Goal: Check status: Check status

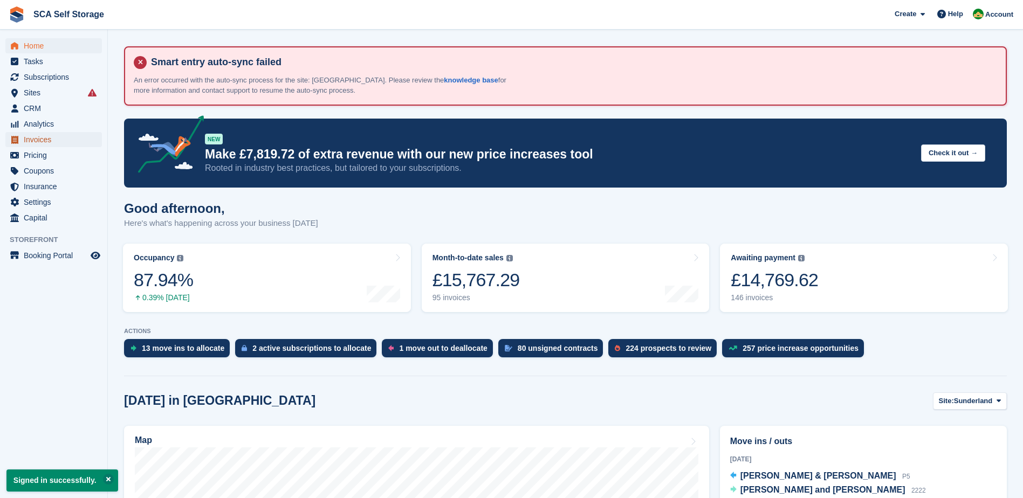
click at [44, 137] on span "Invoices" at bounding box center [56, 139] width 65 height 15
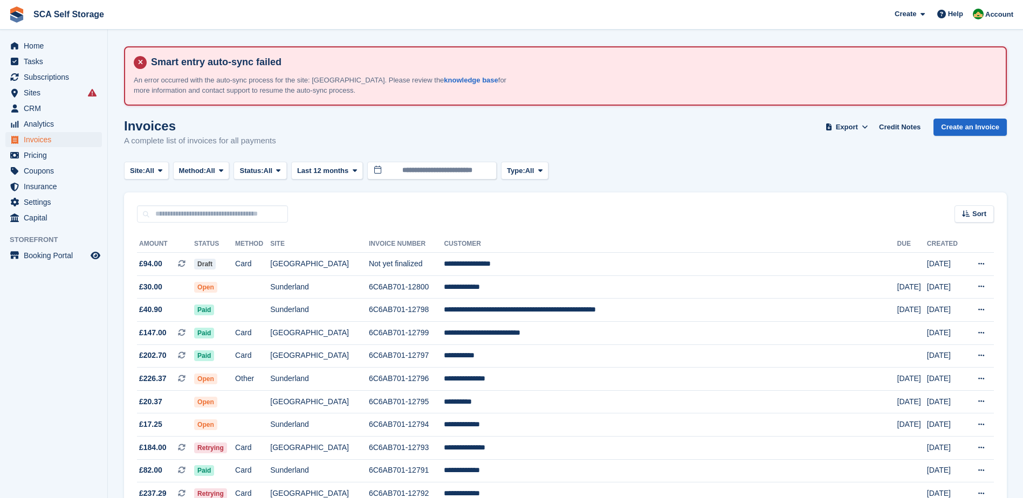
click at [461, 154] on div "Invoices A complete list of invoices for all payments Export Export Invoices Ex…" at bounding box center [565, 140] width 883 height 42
click at [460, 174] on input "**********" at bounding box center [431, 171] width 129 height 18
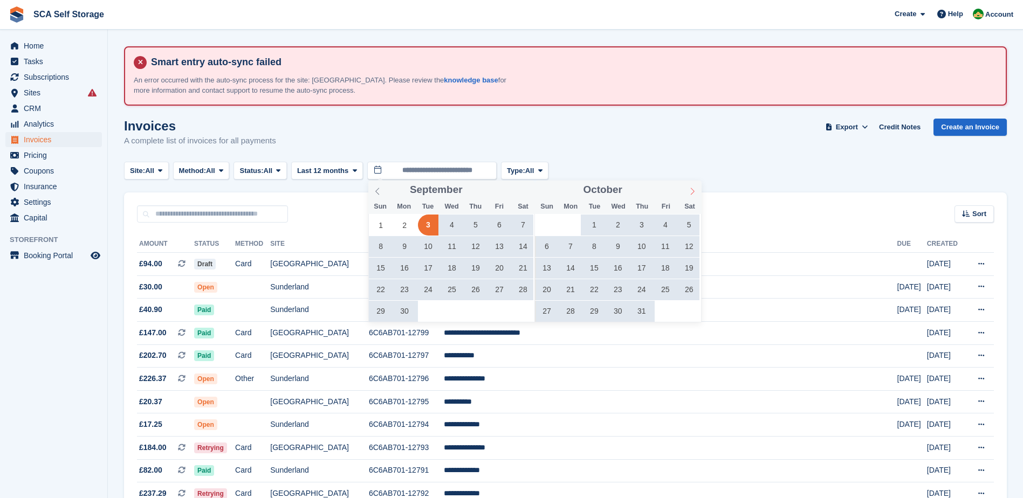
click at [690, 189] on icon at bounding box center [693, 192] width 8 height 8
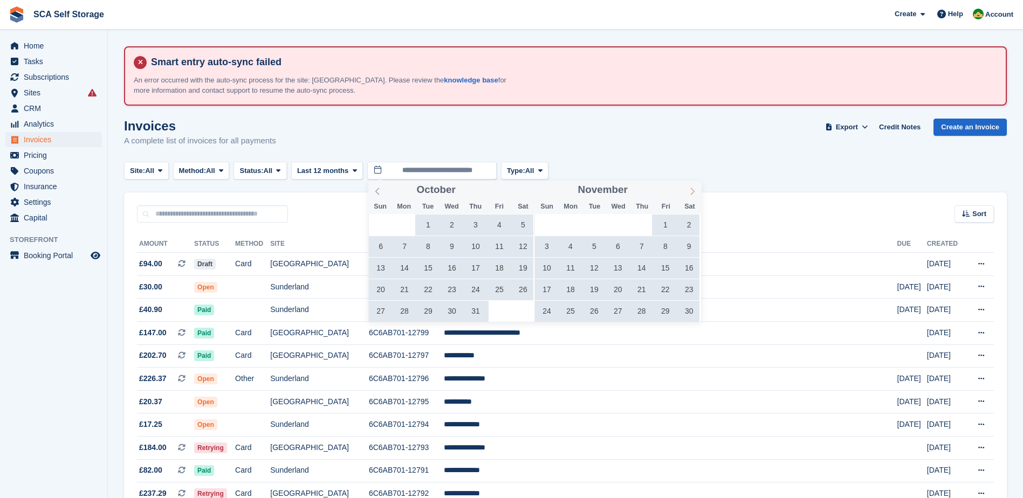
click at [690, 189] on icon at bounding box center [693, 192] width 8 height 8
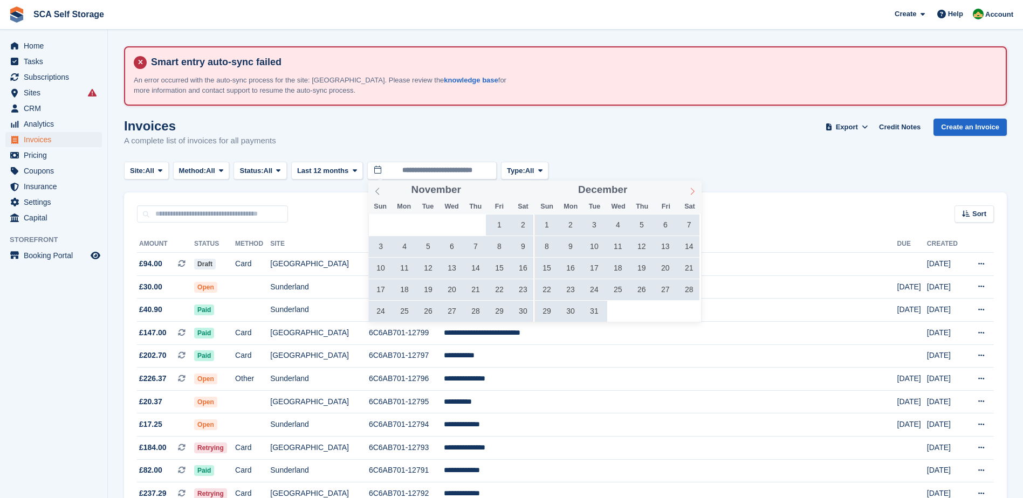
click at [690, 189] on icon at bounding box center [693, 192] width 8 height 8
type input "****"
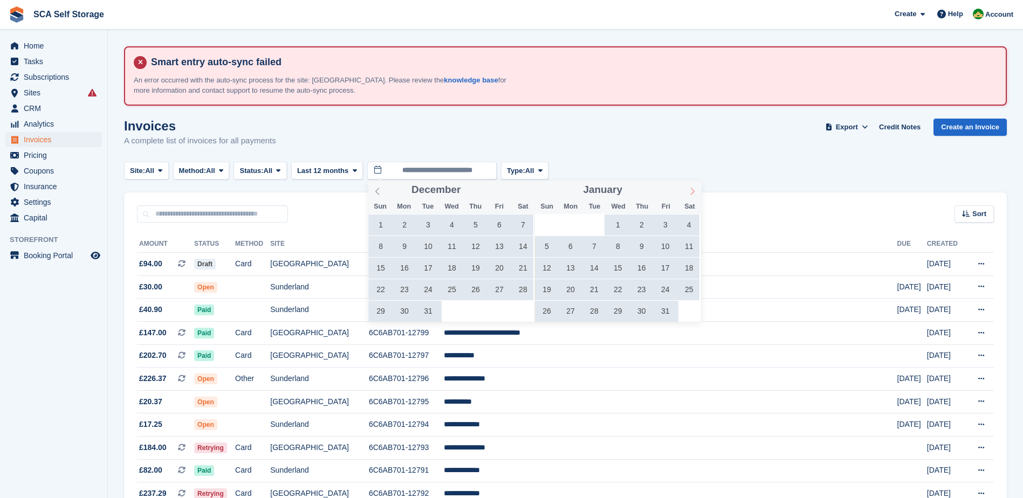
click at [690, 189] on icon at bounding box center [693, 192] width 8 height 8
type input "****"
click at [690, 189] on icon at bounding box center [693, 192] width 8 height 8
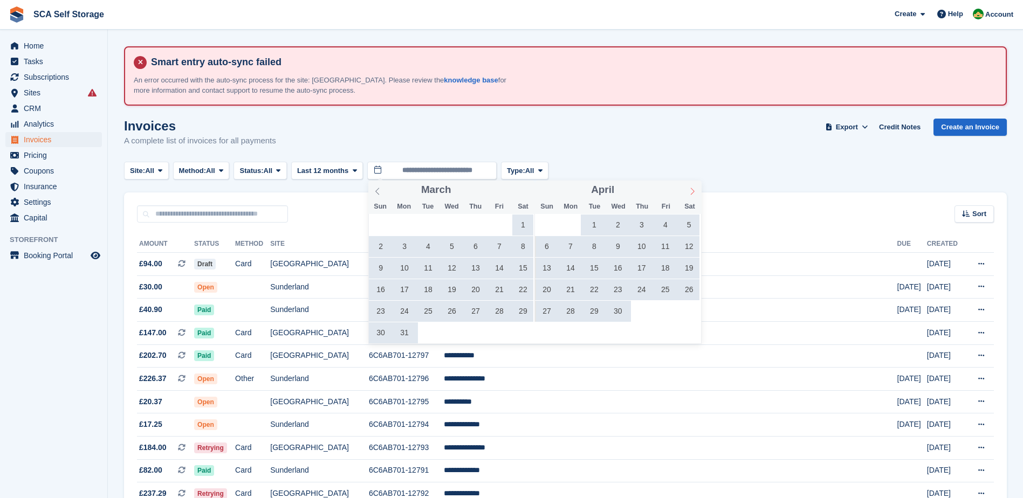
click at [690, 189] on icon at bounding box center [693, 192] width 8 height 8
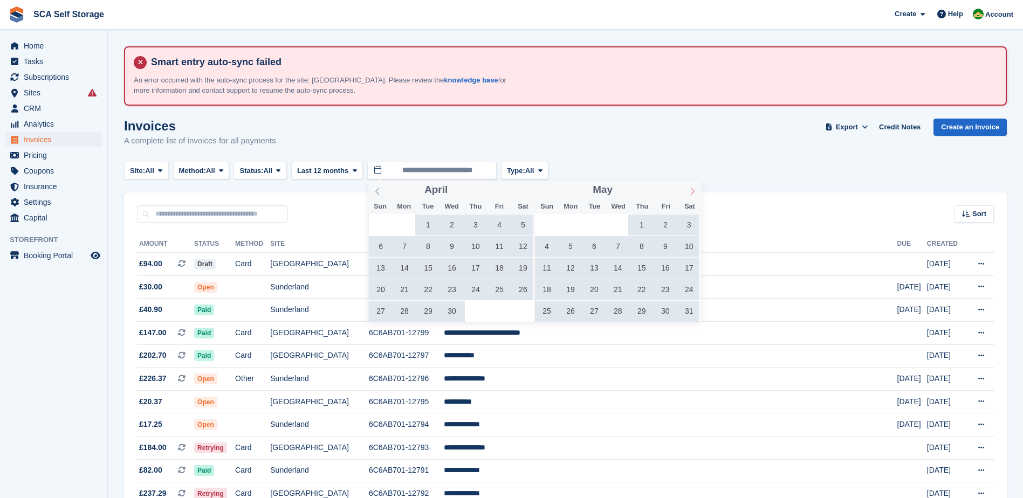
click at [690, 189] on icon at bounding box center [693, 192] width 8 height 8
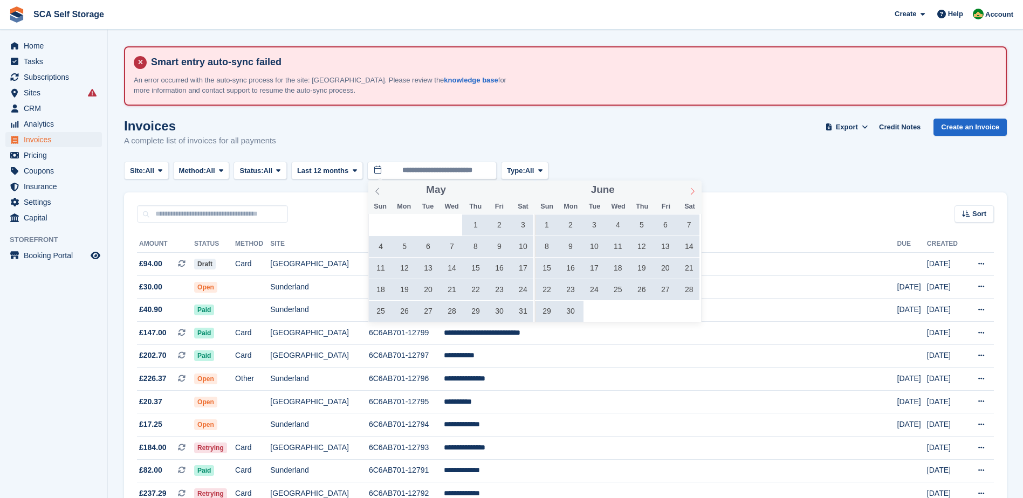
click at [690, 189] on icon at bounding box center [693, 192] width 8 height 8
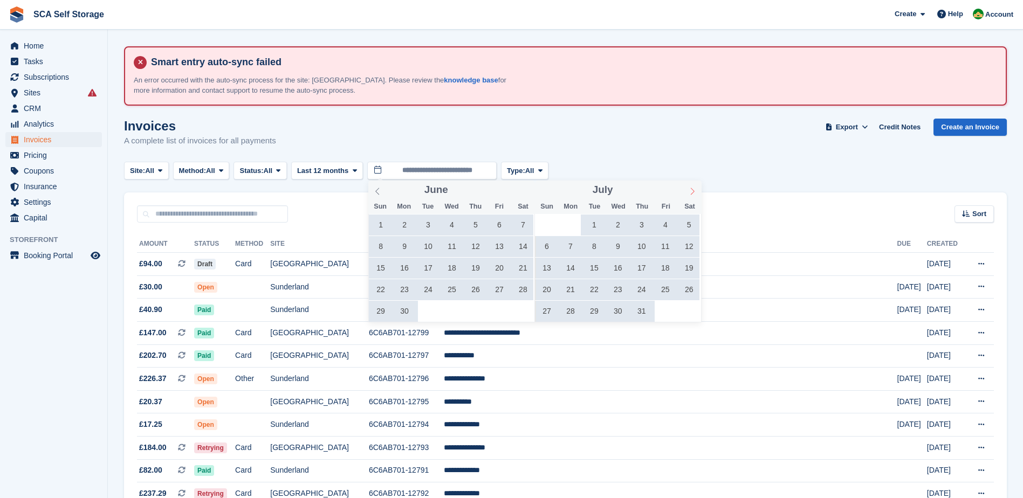
click at [690, 189] on icon at bounding box center [693, 192] width 8 height 8
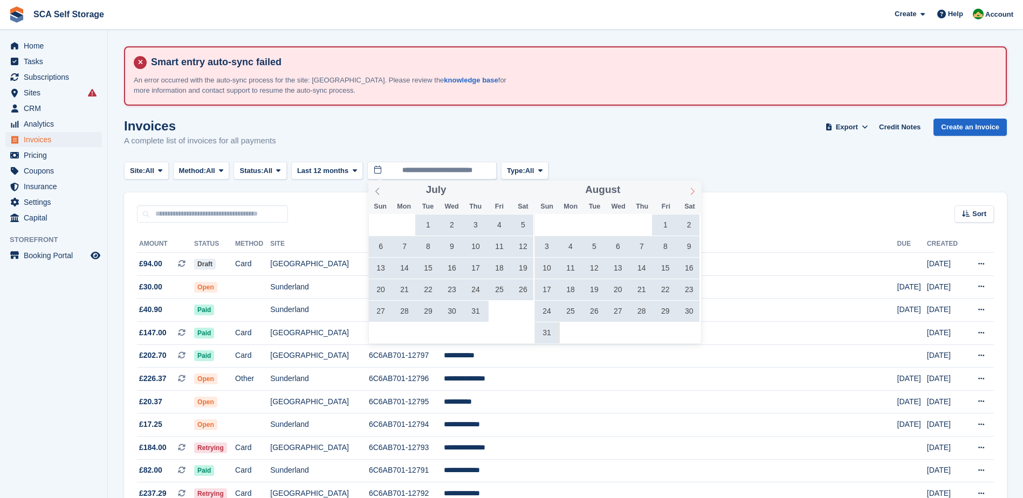
click at [690, 189] on icon at bounding box center [693, 192] width 8 height 8
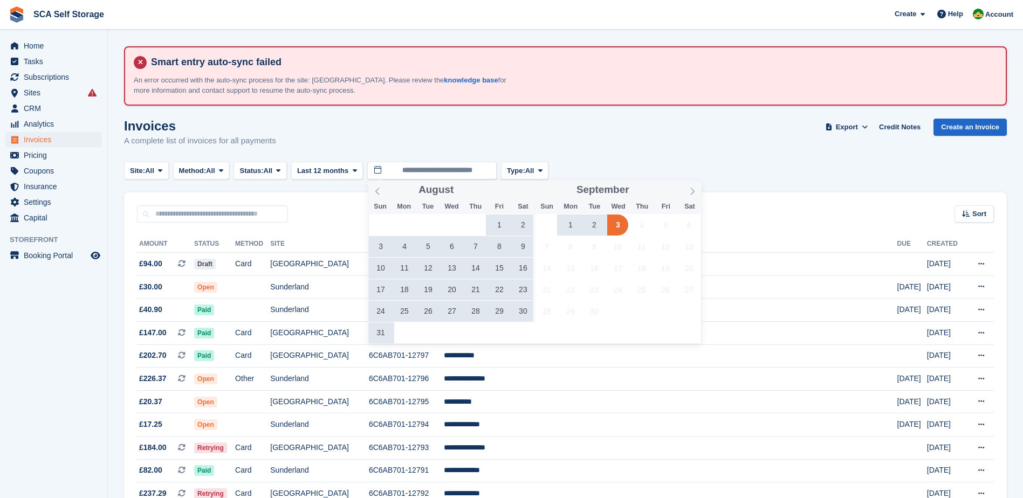
click at [488, 222] on div "27 28 29 30 31 1 2 3 4 5 6 7 8 9 10 11 12 13 14 15 16 17 18 19 20 21 22 23 24 2…" at bounding box center [452, 278] width 166 height 129
click at [491, 224] on span "1" at bounding box center [499, 225] width 21 height 21
click at [382, 338] on span "31" at bounding box center [381, 333] width 21 height 21
type input "**********"
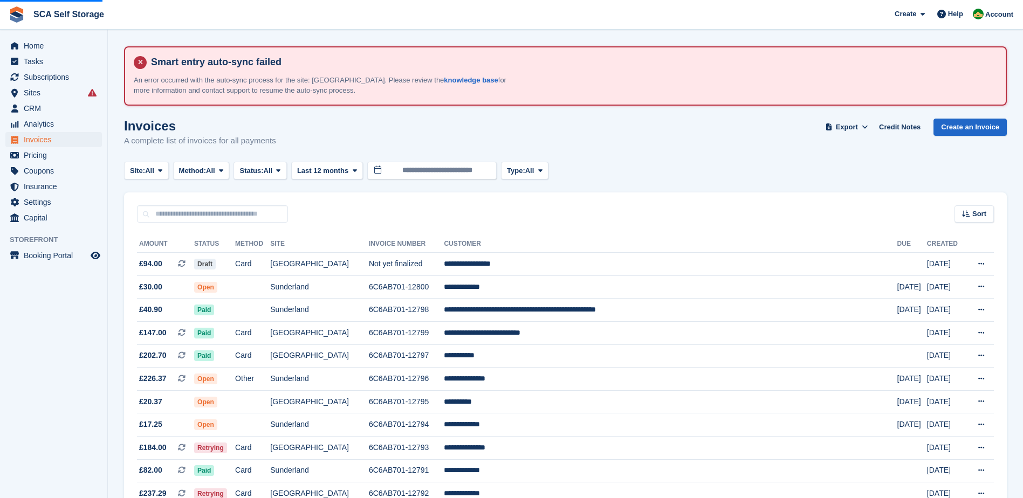
click at [641, 135] on div "Invoices A complete list of invoices for all payments Export Export Invoices Ex…" at bounding box center [565, 140] width 883 height 42
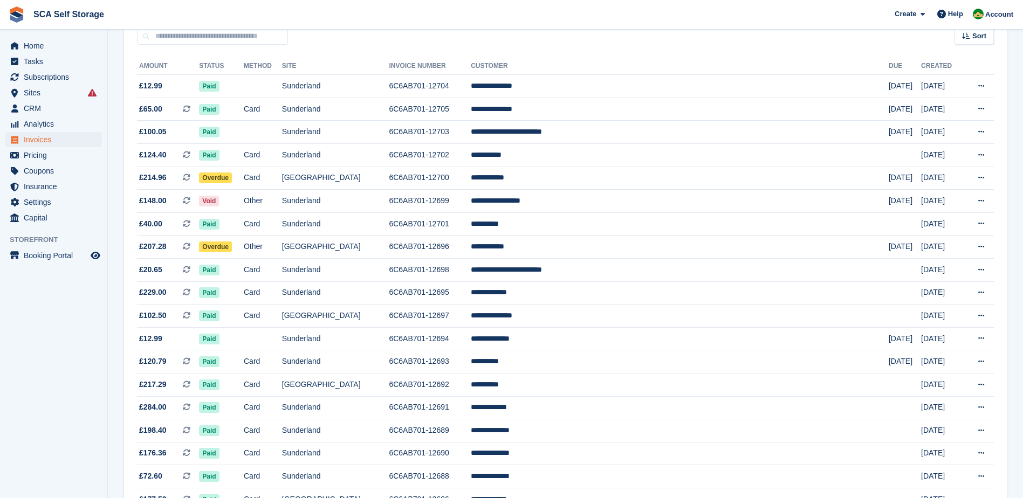
scroll to position [162, 0]
